Goal: Transaction & Acquisition: Purchase product/service

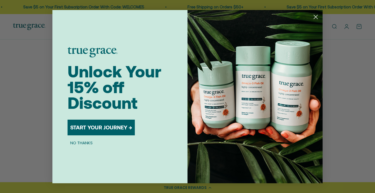
click at [23, 60] on div "Close dialog Unlock Your 15% off Discount START YOUR JOURNEY → NO THANKS Submit" at bounding box center [187, 96] width 375 height 193
click at [315, 16] on icon "Close dialog" at bounding box center [316, 17] width 4 height 4
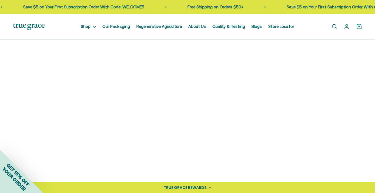
click at [49, 110] on img at bounding box center [54, 98] width 82 height 82
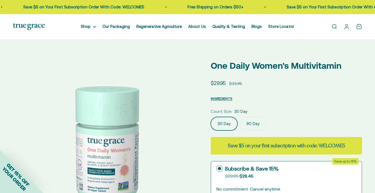
select select "3"
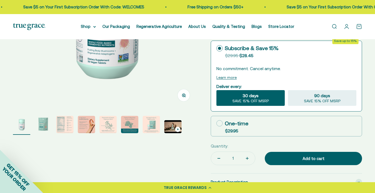
scroll to position [133, 0]
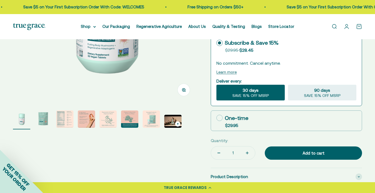
click at [42, 118] on img "Go to item 2" at bounding box center [43, 118] width 17 height 17
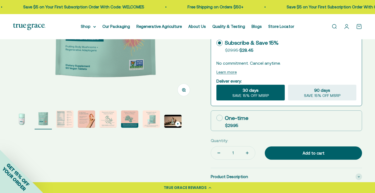
click at [61, 118] on img "Go to item 3" at bounding box center [64, 118] width 17 height 17
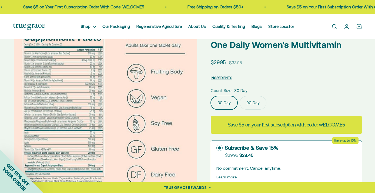
scroll to position [29, 0]
